Goal: Find specific page/section: Find specific page/section

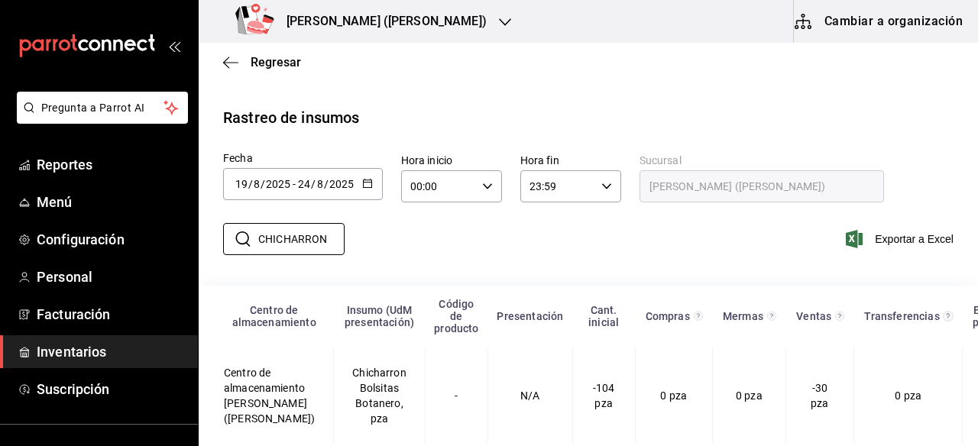
scroll to position [201, 0]
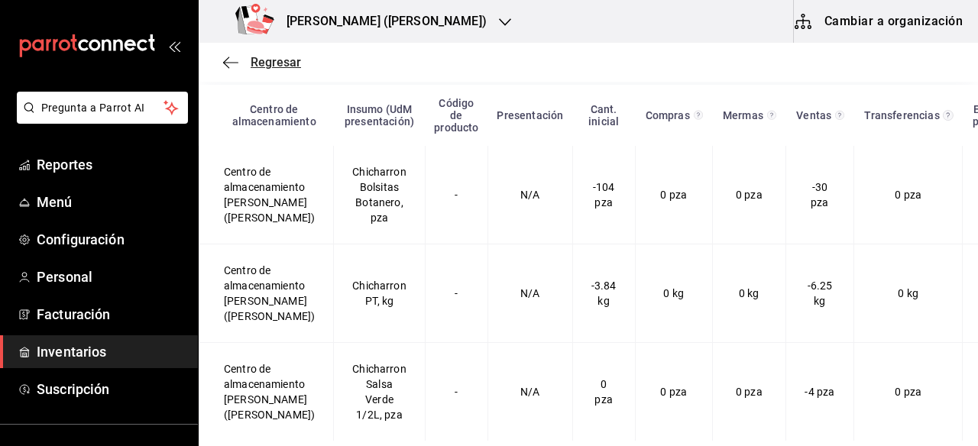
click at [233, 63] on icon "button" at bounding box center [230, 63] width 15 height 14
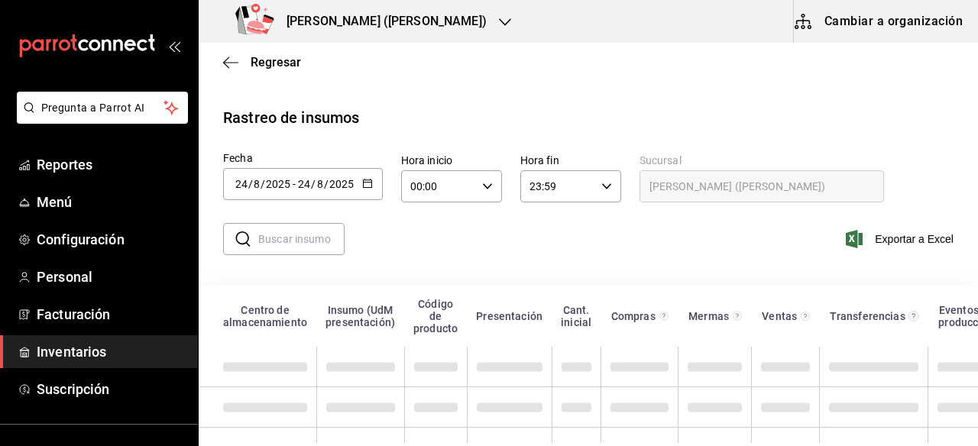
click at [312, 247] on input "text" at bounding box center [301, 239] width 86 height 31
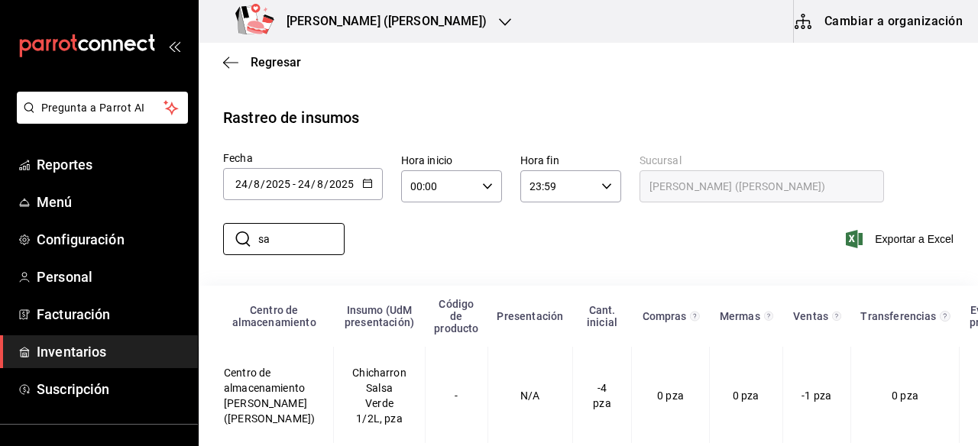
type input "s"
